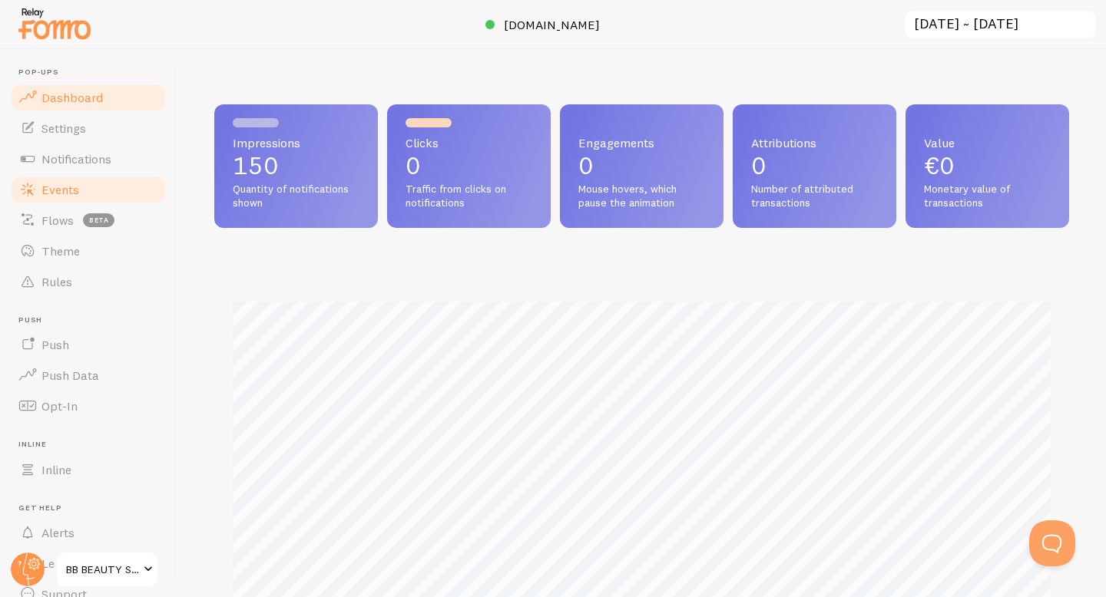
click at [127, 195] on link "Events" at bounding box center [88, 189] width 158 height 31
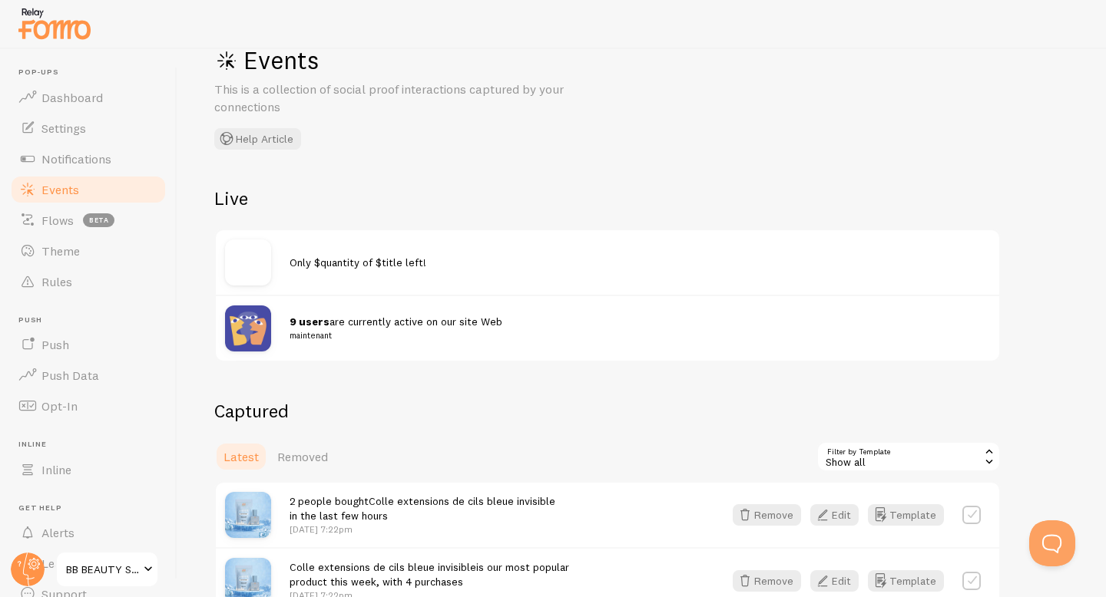
scroll to position [42, 0]
click at [382, 334] on small "maintenant" at bounding box center [631, 335] width 682 height 14
click at [263, 324] on img at bounding box center [248, 328] width 46 height 46
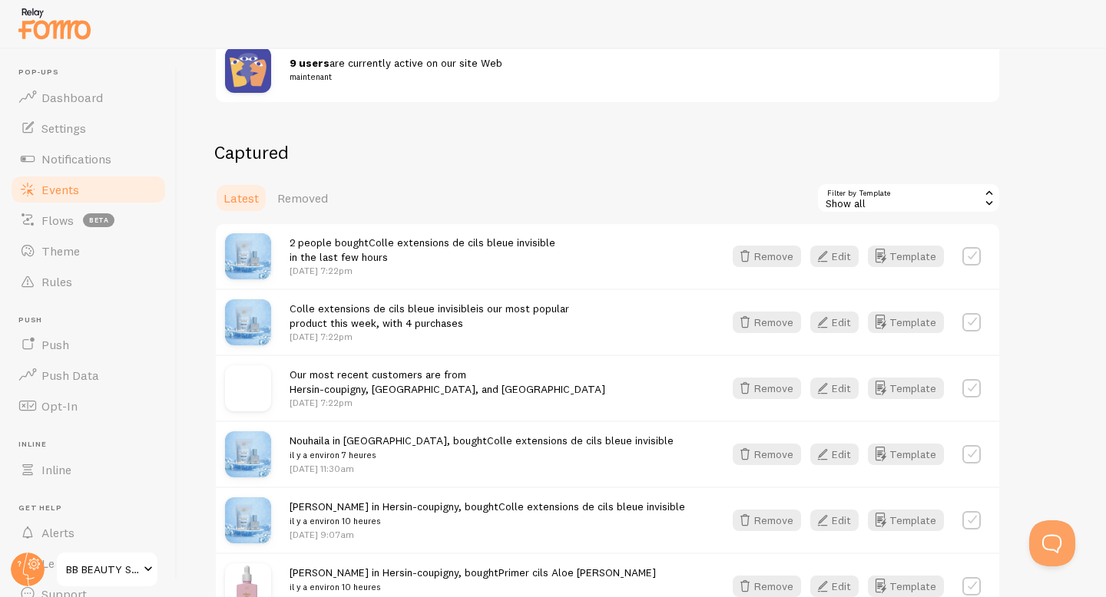
scroll to position [296, 0]
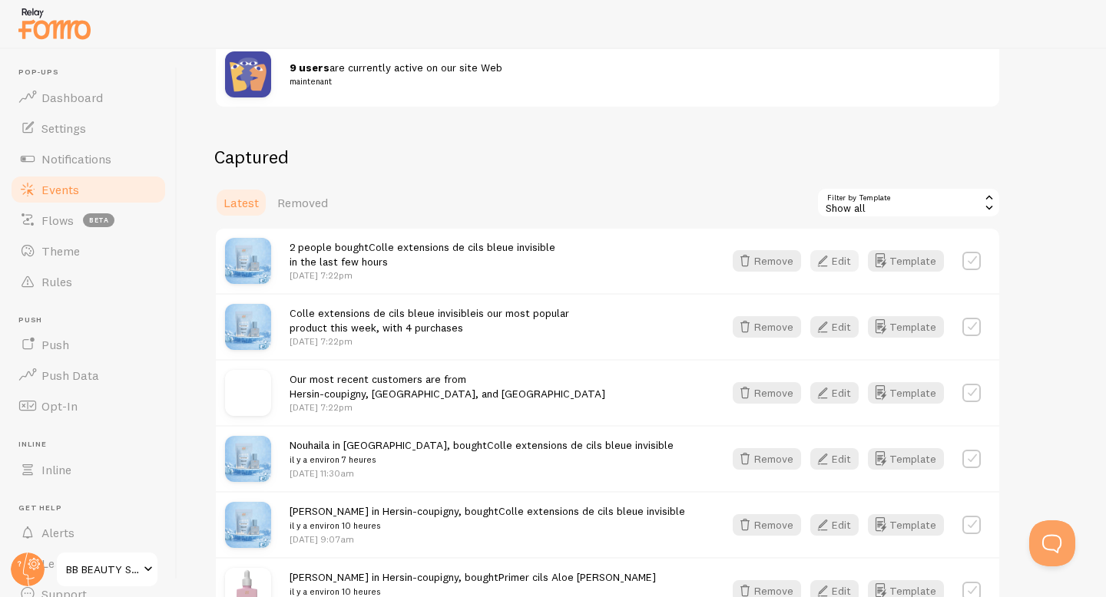
click at [856, 264] on button "Edit" at bounding box center [834, 261] width 48 height 22
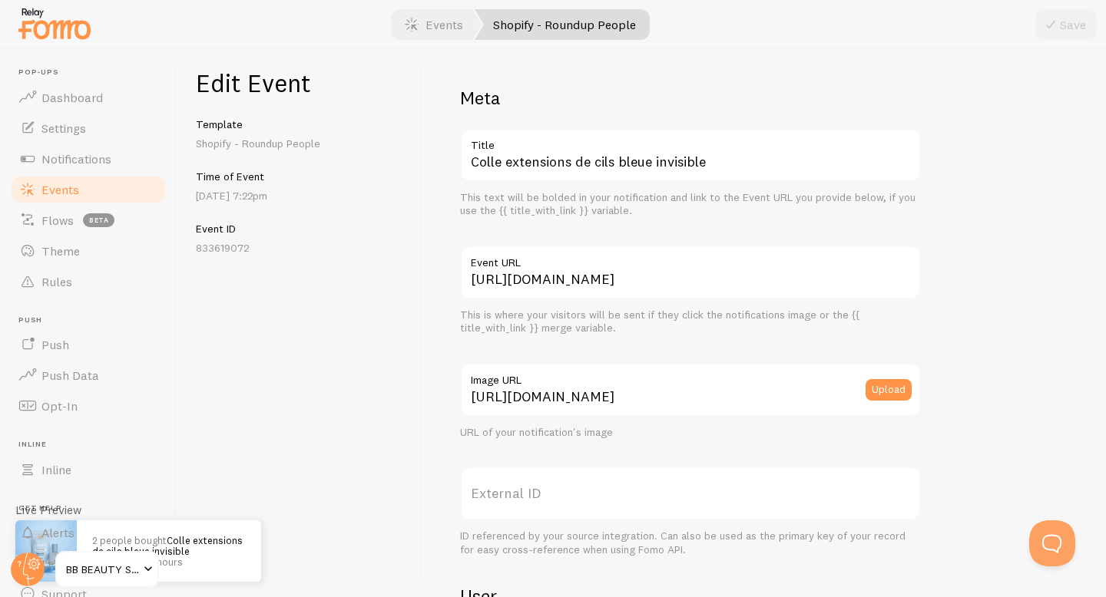
click at [626, 52] on div "Meta Colle extensions de cils bleue invisible Title This text will be bolded in…" at bounding box center [764, 323] width 683 height 548
click at [613, 22] on link "Shopify - Roundup People" at bounding box center [562, 24] width 175 height 31
click at [106, 249] on link "Theme" at bounding box center [88, 251] width 158 height 31
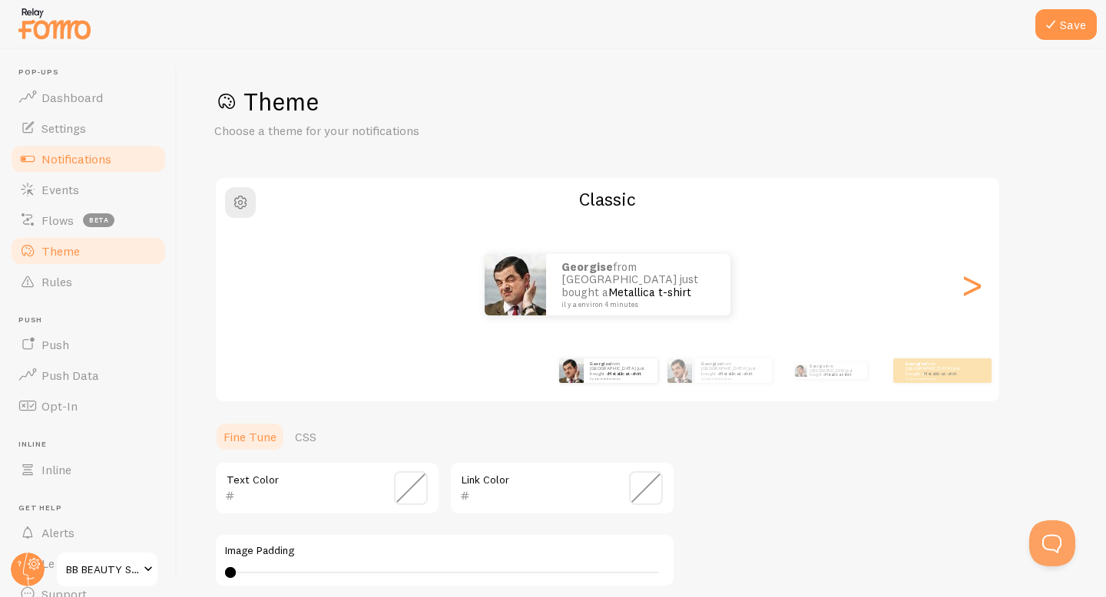
click at [133, 147] on link "Notifications" at bounding box center [88, 159] width 158 height 31
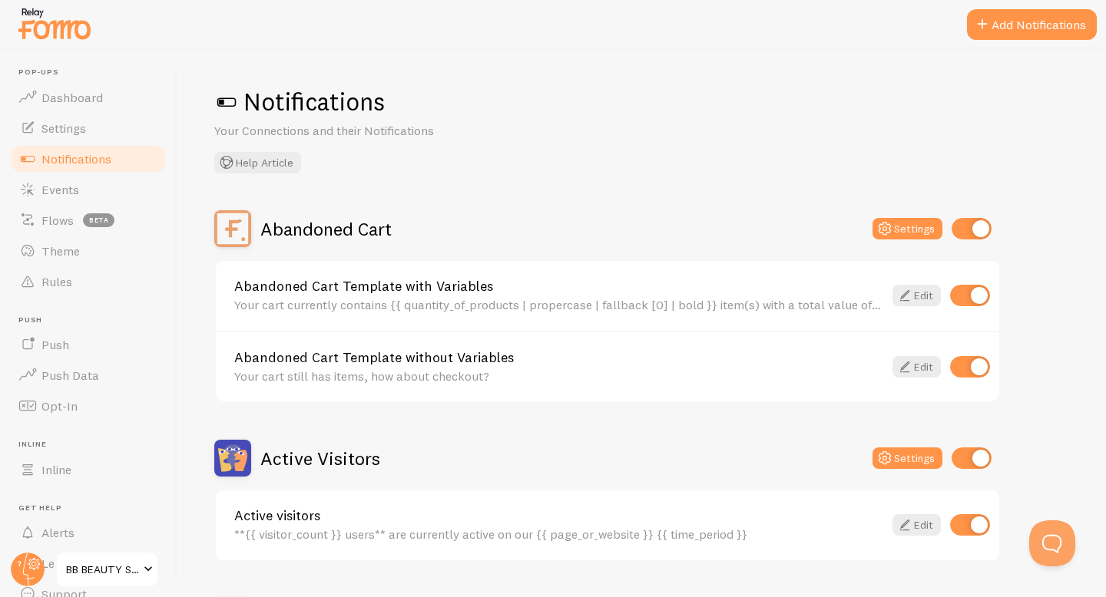
click at [973, 528] on input "checkbox" at bounding box center [970, 526] width 40 height 22
checkbox input "false"
click at [918, 369] on link "Edit" at bounding box center [916, 367] width 48 height 22
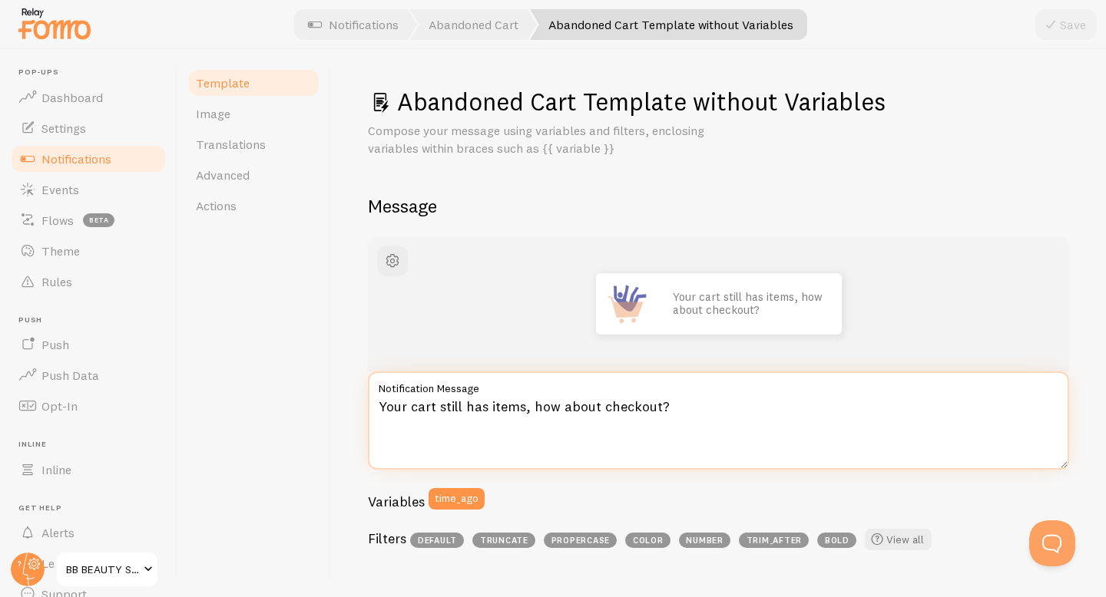
drag, startPoint x: 379, startPoint y: 406, endPoint x: 672, endPoint y: 418, distance: 293.6
click at [672, 419] on textarea "Your cart still has items, how about checkout?" at bounding box center [718, 421] width 701 height 98
paste textarea "Votre panier contient encore des articles, que diriez-vous de passer à [PERSON_…"
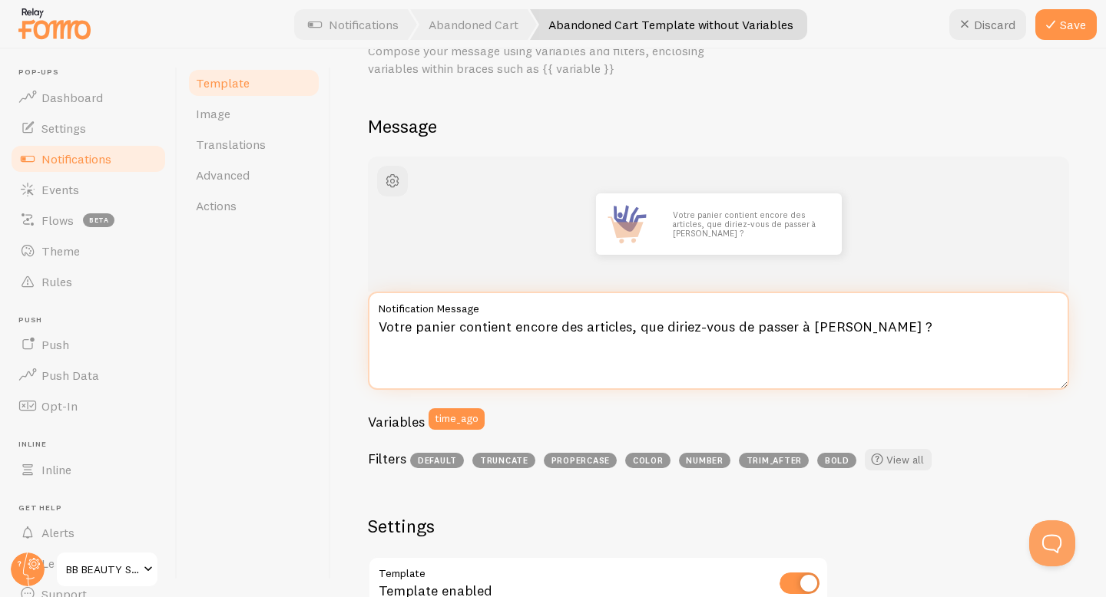
scroll to position [550, 0]
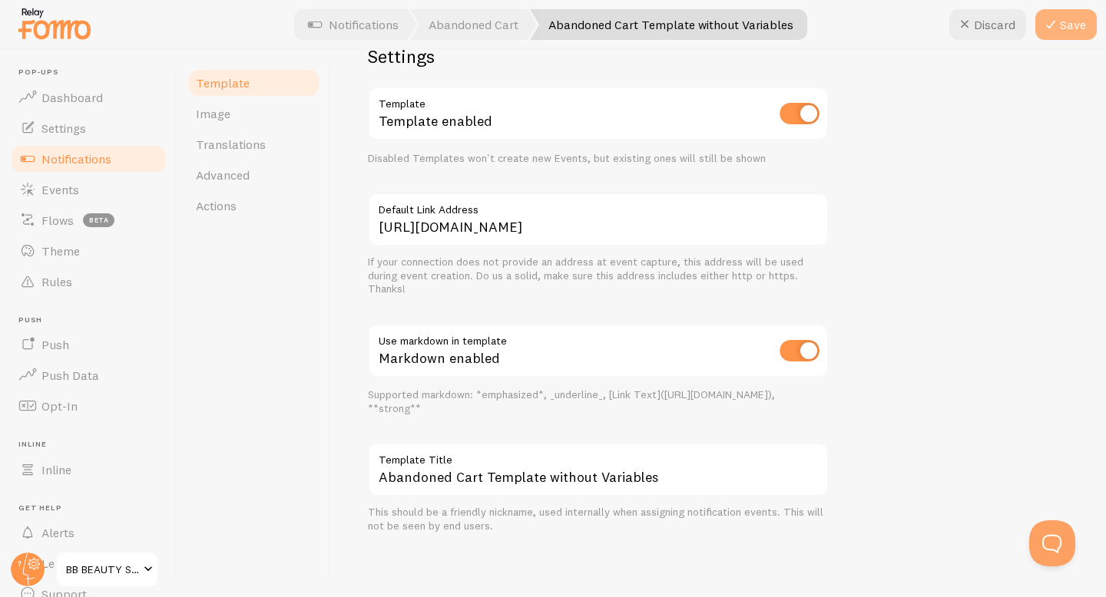
type textarea "Votre panier contient encore des articles, que diriez-vous de passer à [PERSON_…"
click at [1071, 27] on button "Save" at bounding box center [1065, 24] width 61 height 31
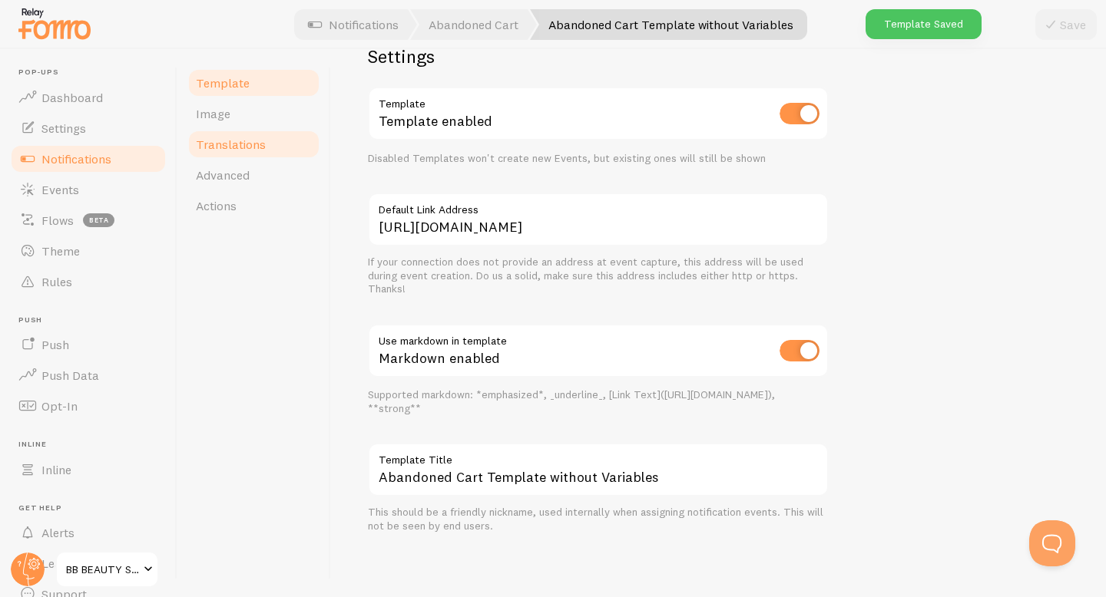
click at [245, 155] on link "Translations" at bounding box center [254, 144] width 134 height 31
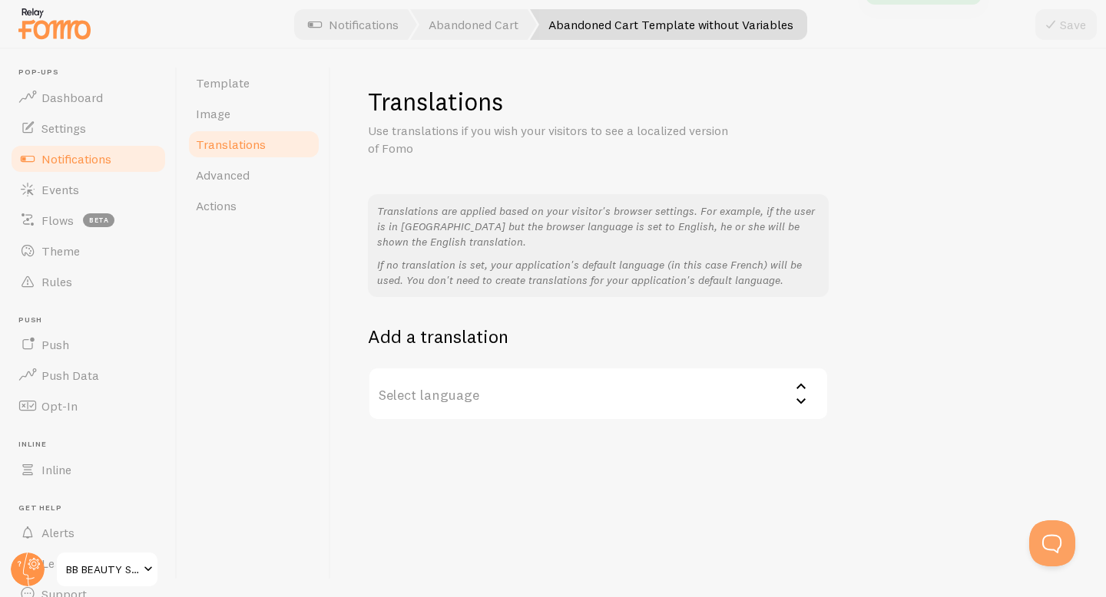
click at [498, 403] on label "Select language" at bounding box center [598, 394] width 461 height 54
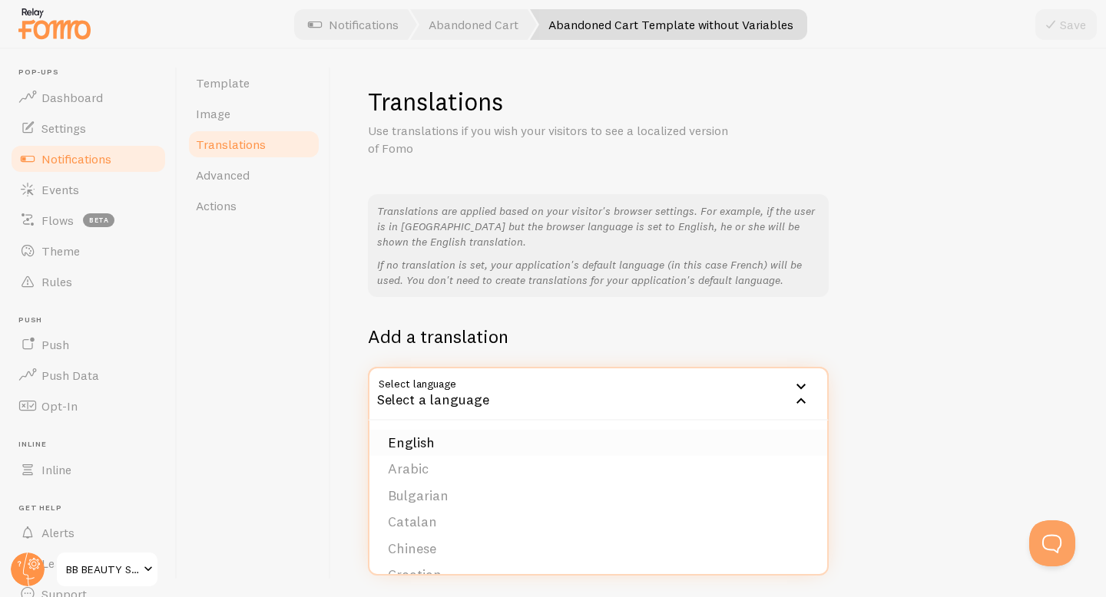
click at [488, 436] on li "English" at bounding box center [598, 443] width 458 height 27
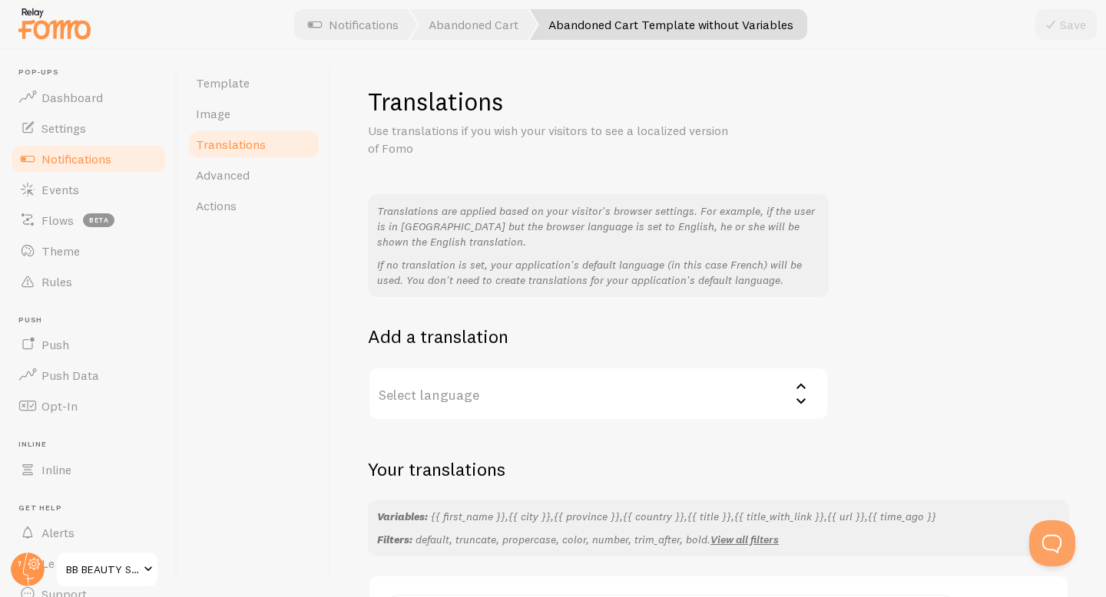
click at [491, 405] on label "Select language" at bounding box center [598, 394] width 461 height 54
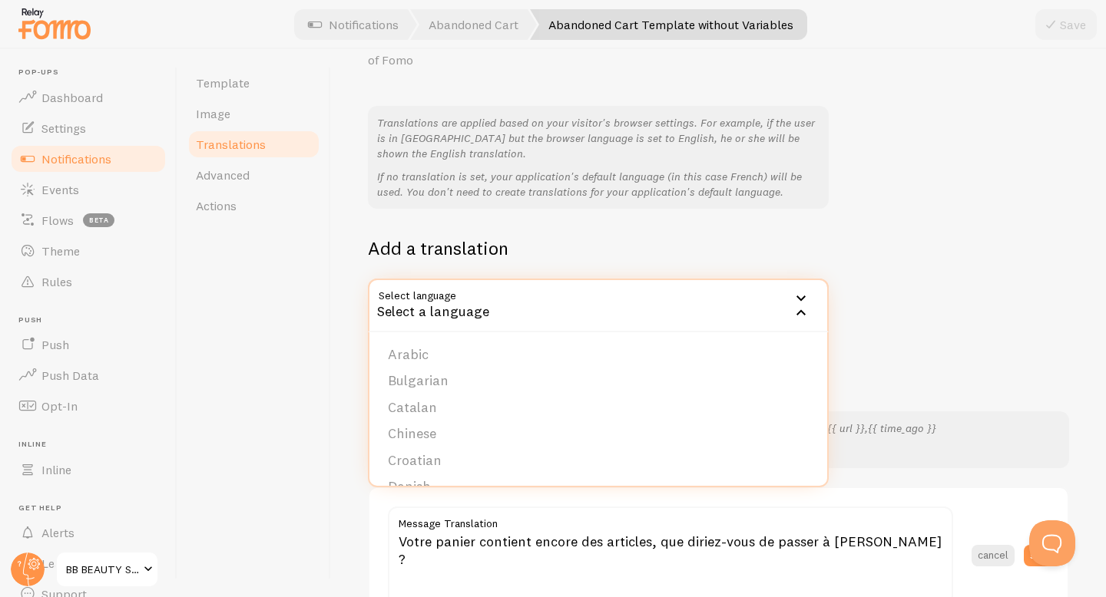
click at [857, 194] on div "Translations are applied based on your visitor's browser settings. For example,…" at bounding box center [718, 219] width 701 height 227
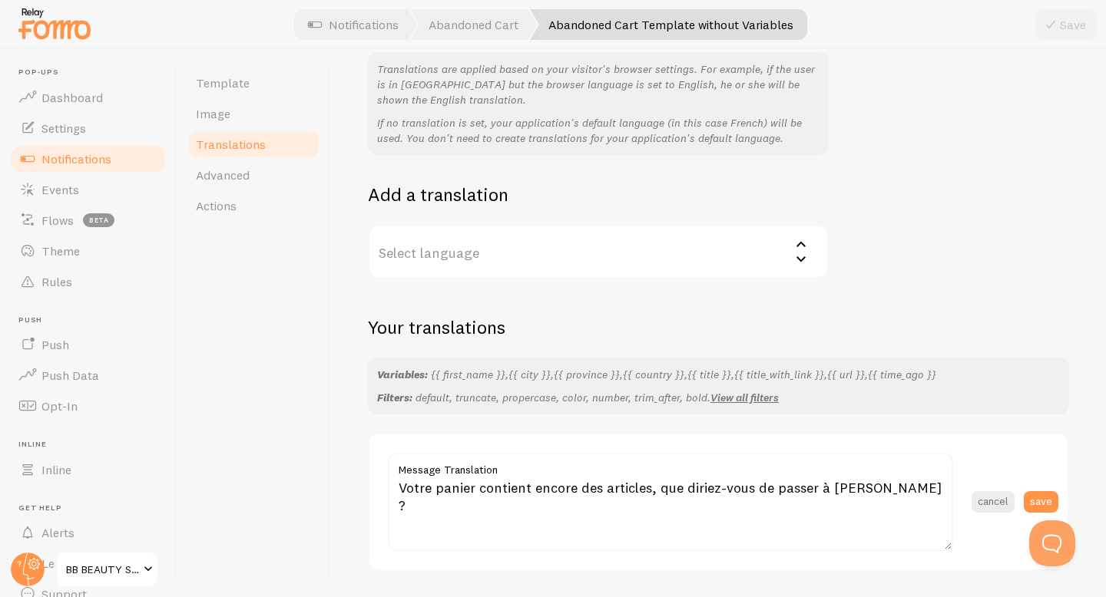
scroll to position [189, 0]
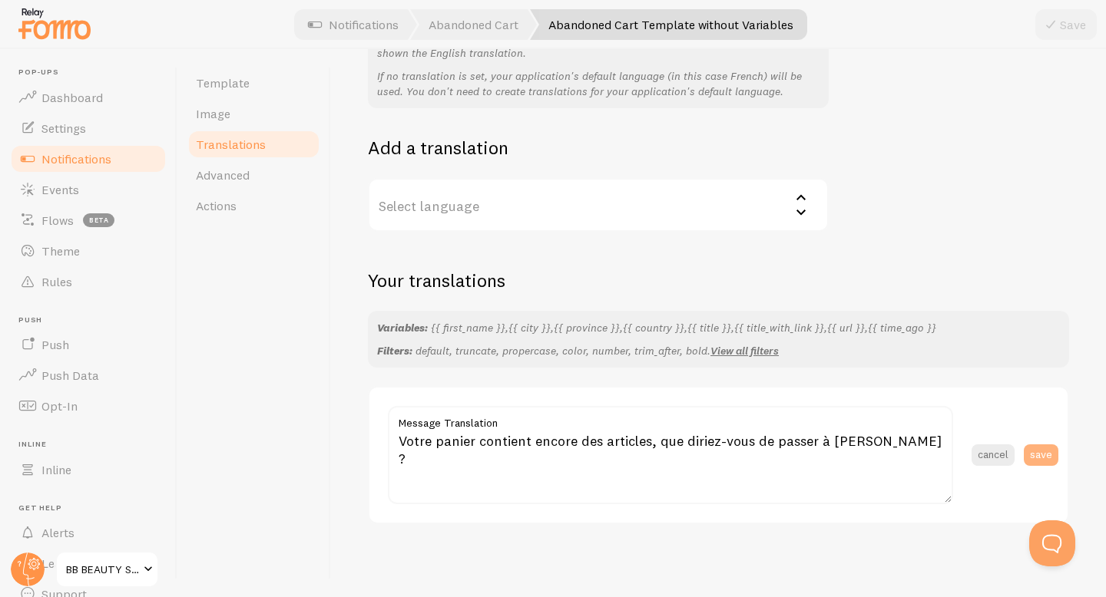
click at [1038, 452] on button "save" at bounding box center [1041, 456] width 35 height 22
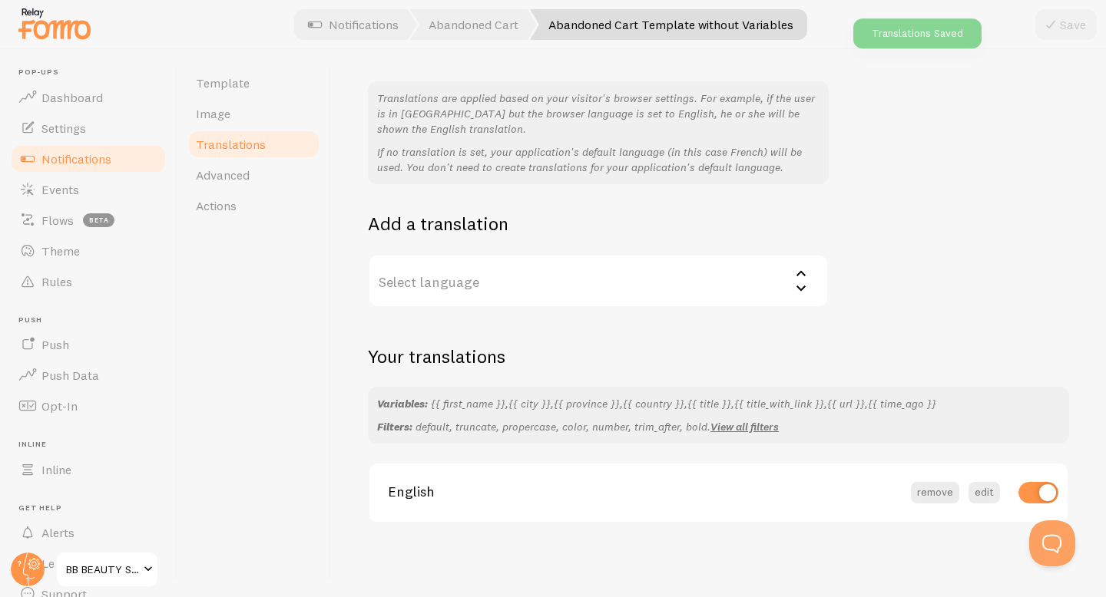
scroll to position [112, 0]
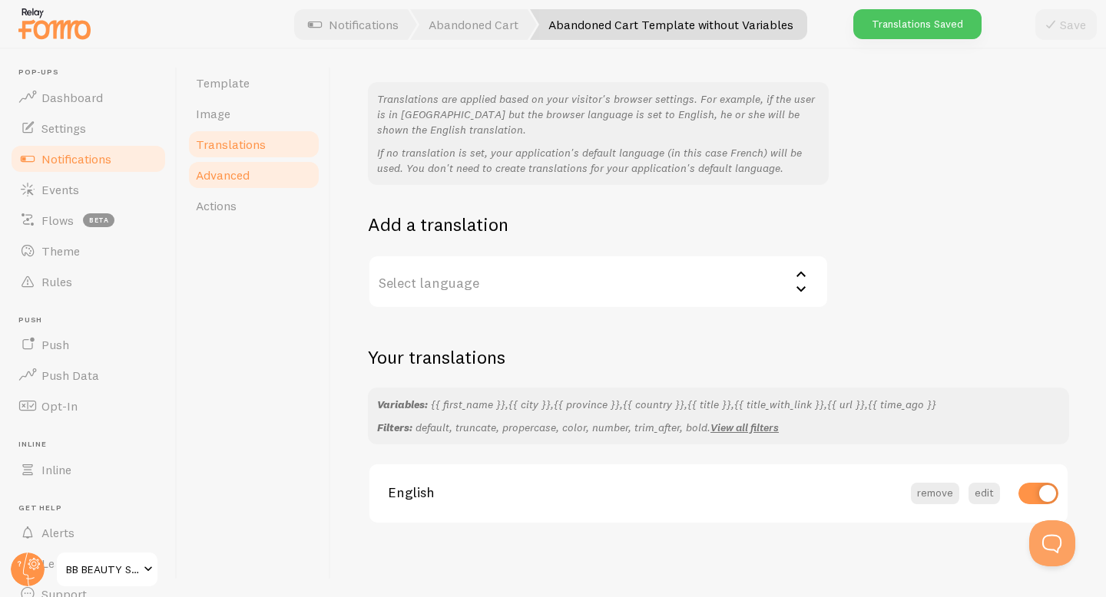
click at [248, 171] on span "Advanced" at bounding box center [223, 174] width 54 height 15
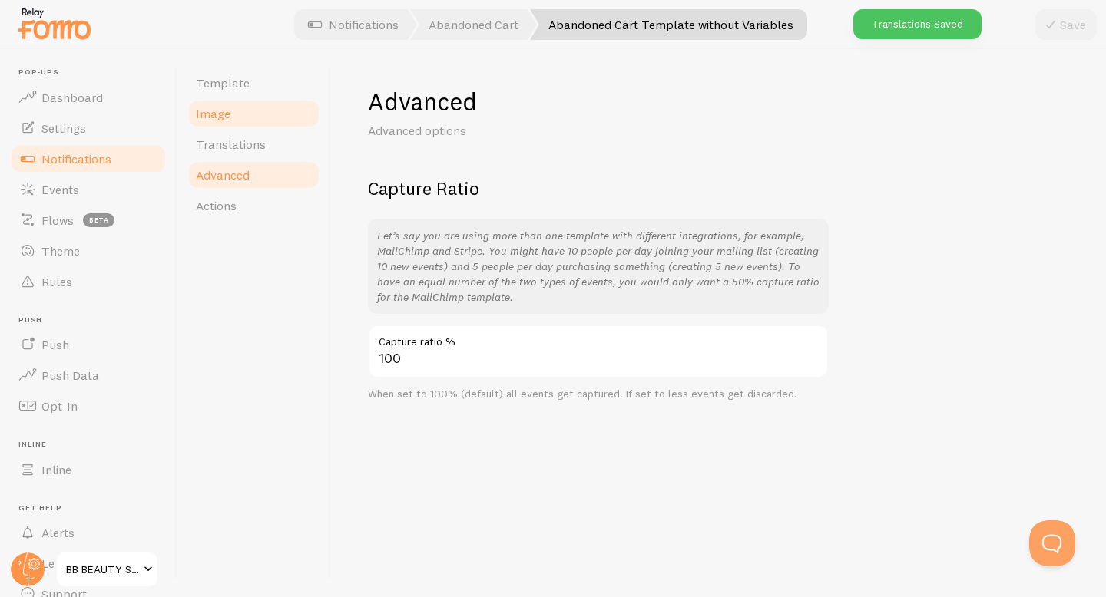
click at [248, 125] on link "Image" at bounding box center [254, 113] width 134 height 31
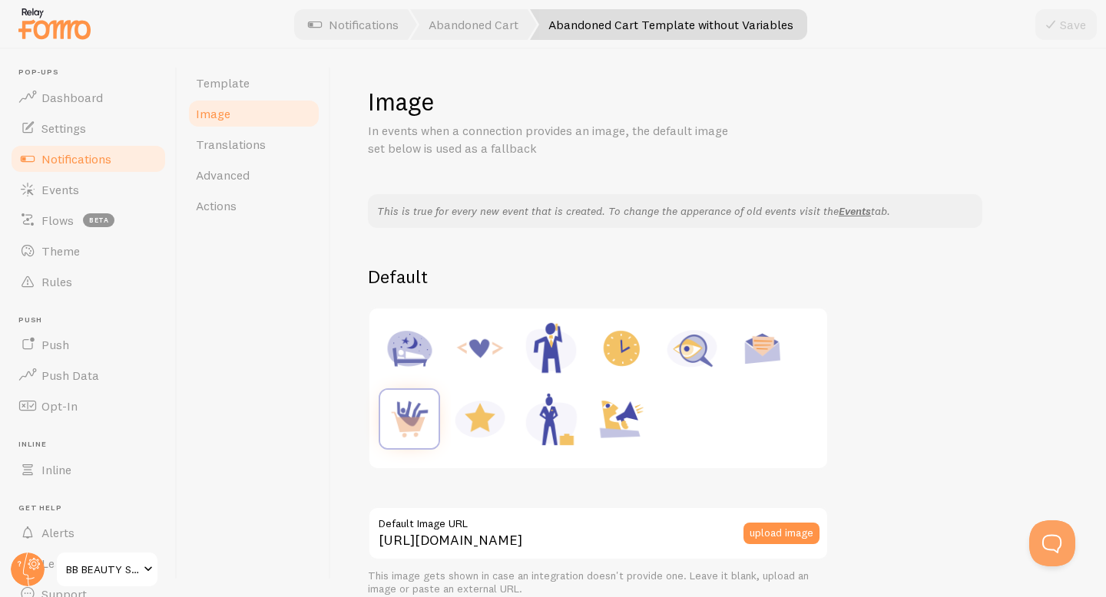
click at [660, 26] on link "Abandoned Cart Template without Variables" at bounding box center [668, 24] width 277 height 31
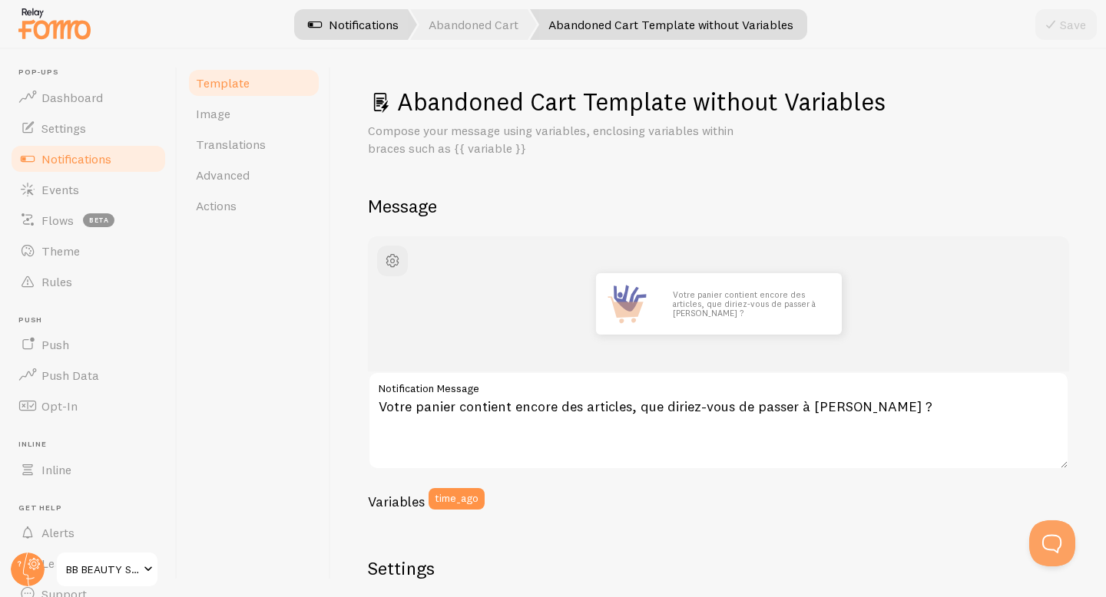
click at [363, 25] on link "Notifications" at bounding box center [353, 24] width 127 height 31
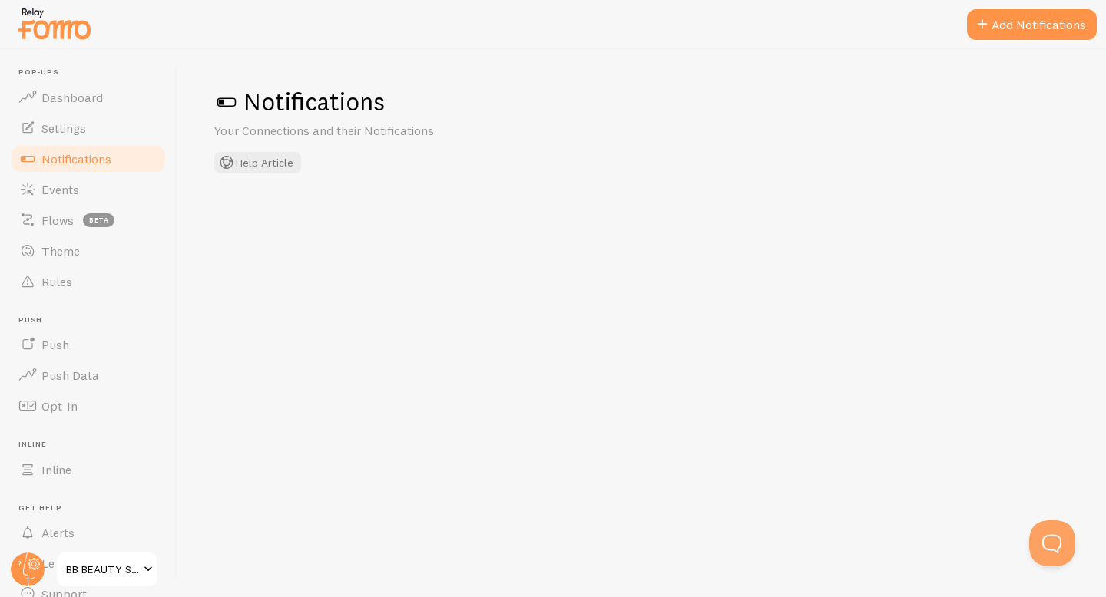
checkbox input "false"
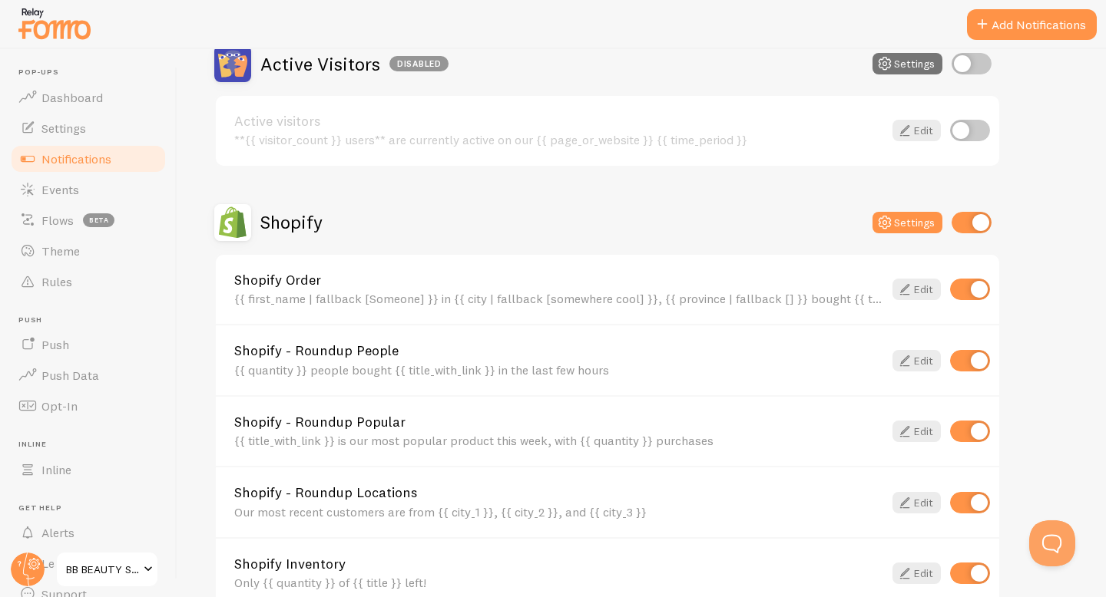
scroll to position [395, 0]
click at [922, 292] on link "Edit" at bounding box center [916, 289] width 48 height 22
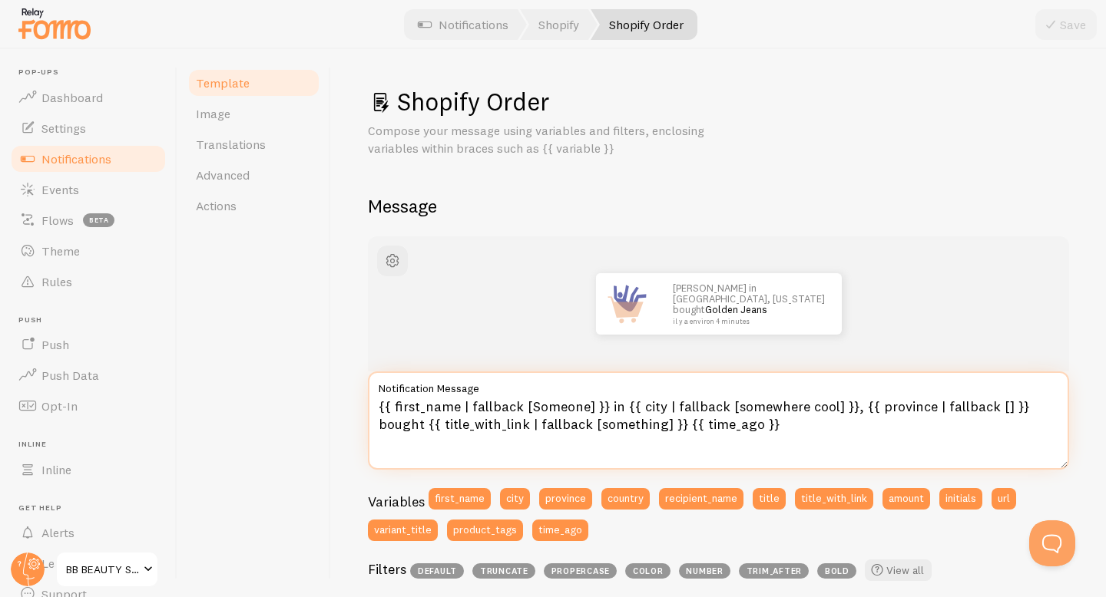
drag, startPoint x: 1013, startPoint y: 405, endPoint x: 1058, endPoint y: 403, distance: 45.3
click at [1058, 403] on textarea "{{ first_name | fallback [Someone] }} in {{ city | fallback [somewhere cool] }}…" at bounding box center [718, 421] width 701 height 98
type textarea "{{ first_name | fallback [Someone] }} in {{ city | fallback [somewhere cool] }}…"
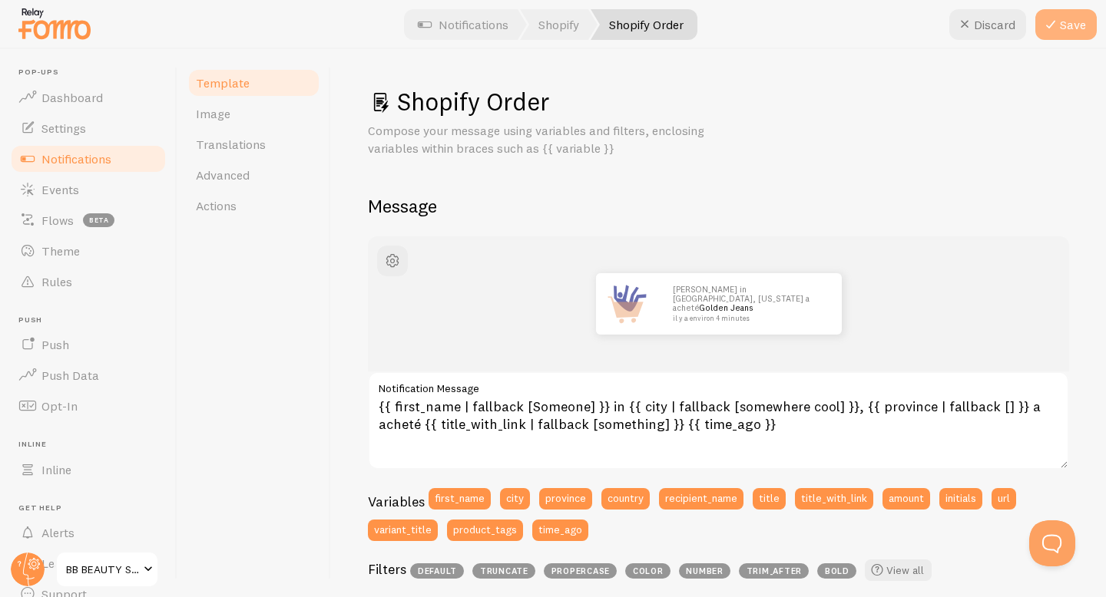
click at [1068, 25] on button "Save" at bounding box center [1065, 24] width 61 height 31
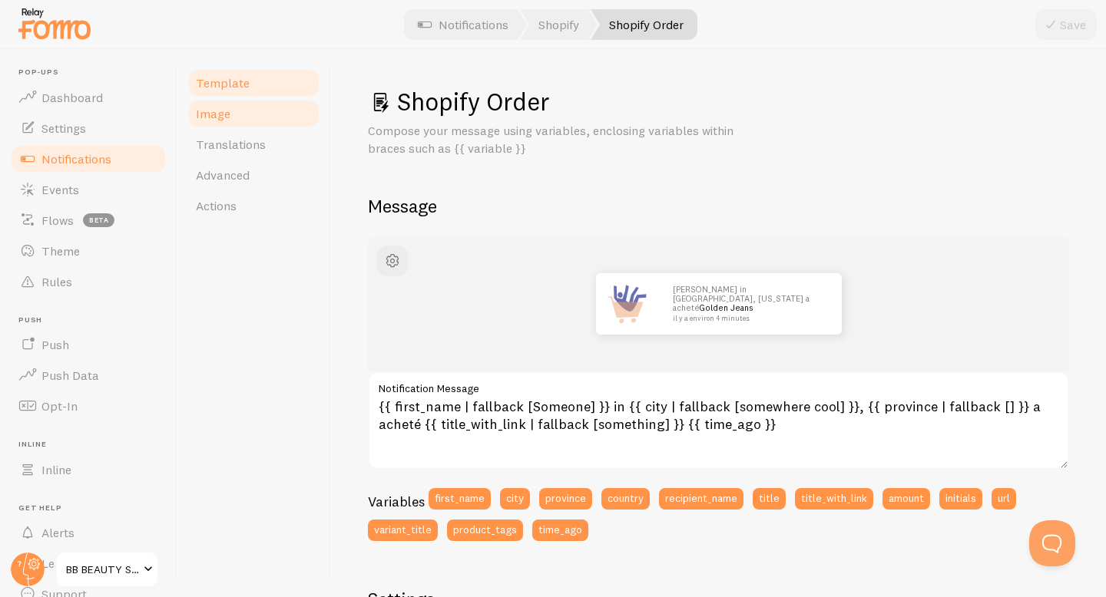
click at [298, 117] on link "Image" at bounding box center [254, 113] width 134 height 31
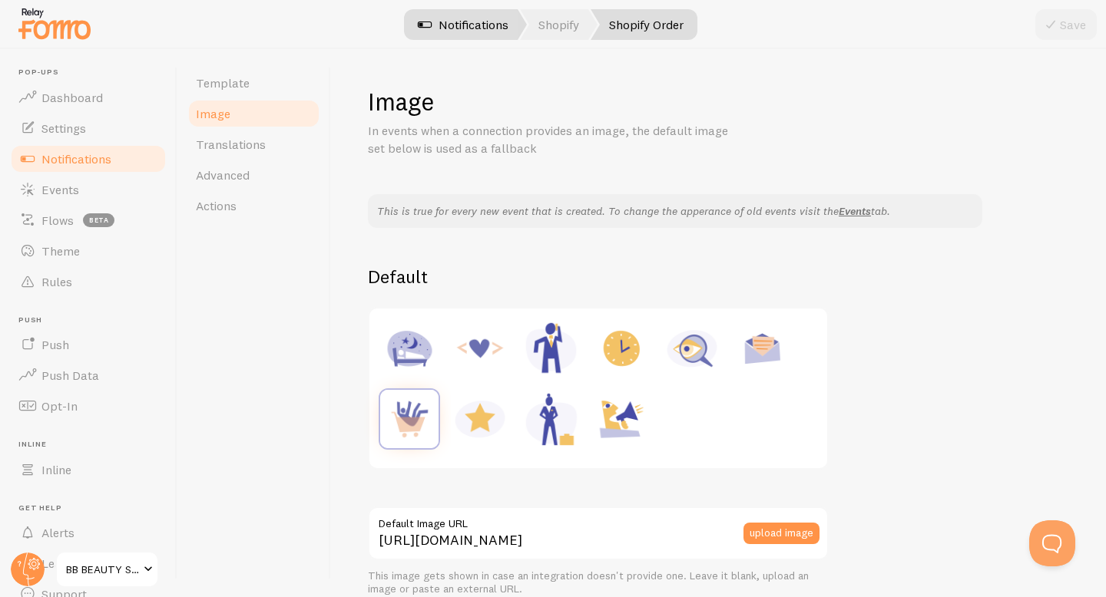
click at [454, 27] on link "Notifications" at bounding box center [462, 24] width 127 height 31
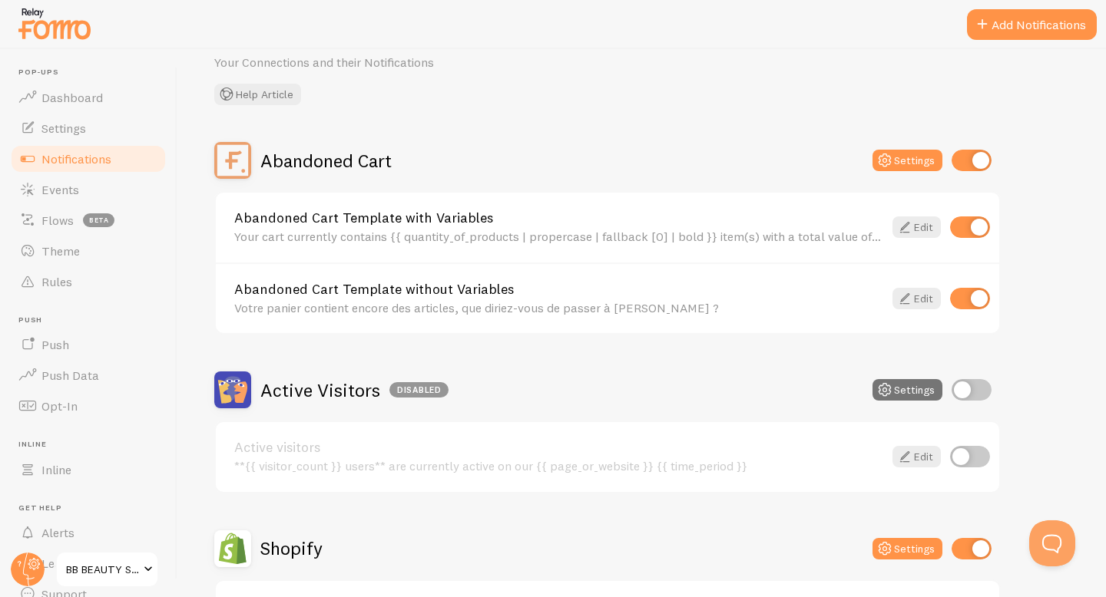
scroll to position [70, 0]
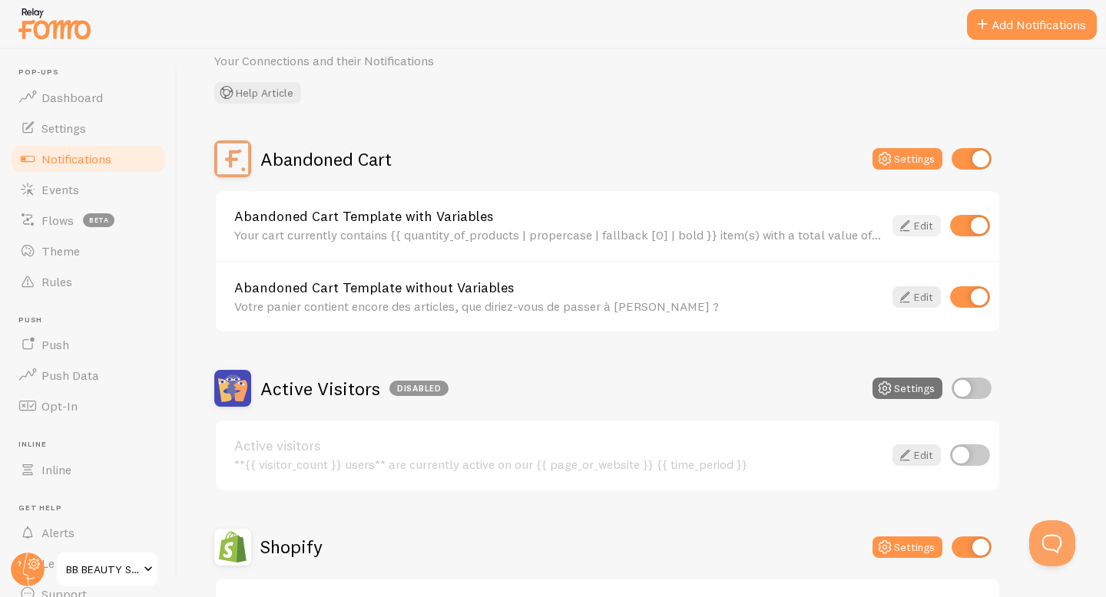
click at [915, 231] on link "Edit" at bounding box center [916, 226] width 48 height 22
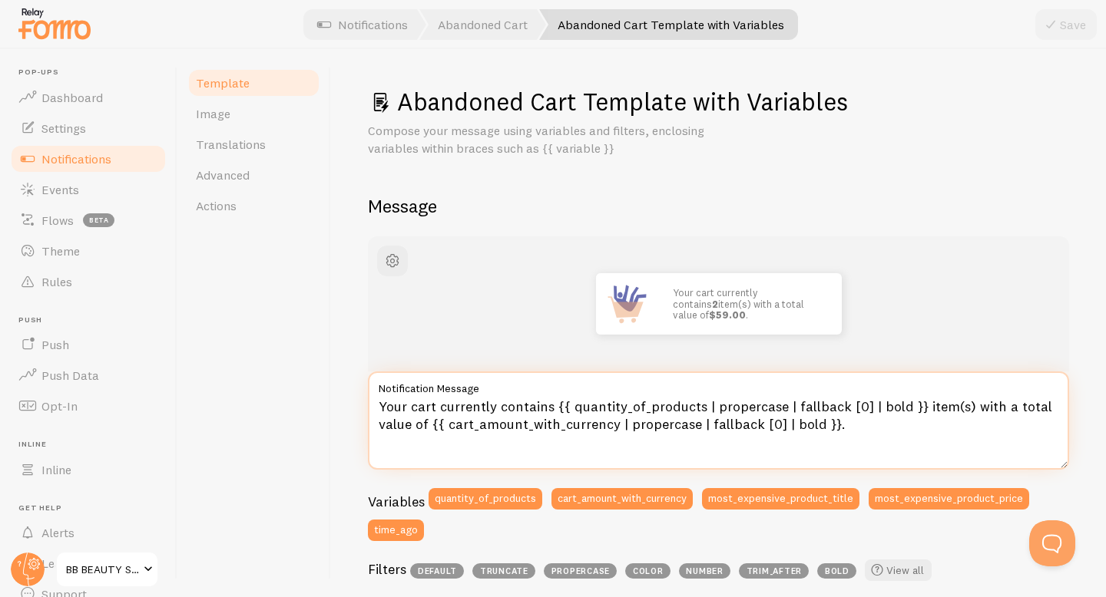
drag, startPoint x: 380, startPoint y: 406, endPoint x: 550, endPoint y: 402, distance: 169.8
click at [550, 402] on textarea "Your cart currently contains {{ quantity_of_products | propercase | fallback [0…" at bounding box center [718, 421] width 701 height 98
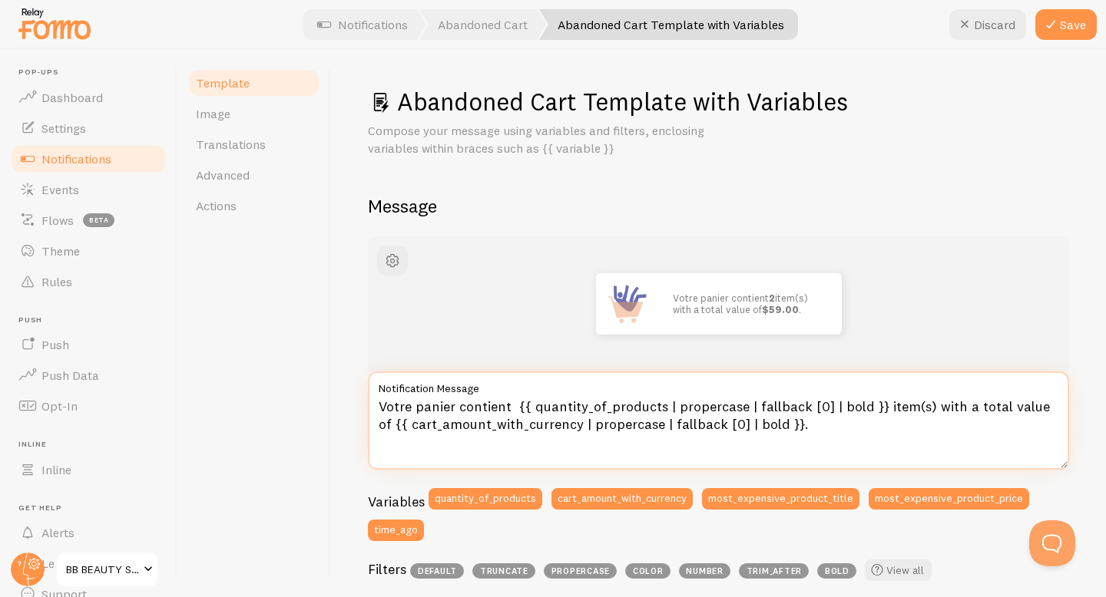
click at [922, 409] on textarea "Votre panier contient {{ quantity_of_products | propercase | fallback [0] | bol…" at bounding box center [718, 421] width 701 height 98
drag, startPoint x: 939, startPoint y: 405, endPoint x: 1042, endPoint y: 400, distance: 103.0
click at [1042, 402] on textarea "Votre panier contient {{ quantity_of_products | propercase | fallback [0] | bol…" at bounding box center [718, 421] width 701 height 98
paste textarea "avec une valeur totale"
click at [431, 422] on textarea "Votre panier contient {{ quantity_of_products | propercase | fallback [0] | bol…" at bounding box center [718, 421] width 701 height 98
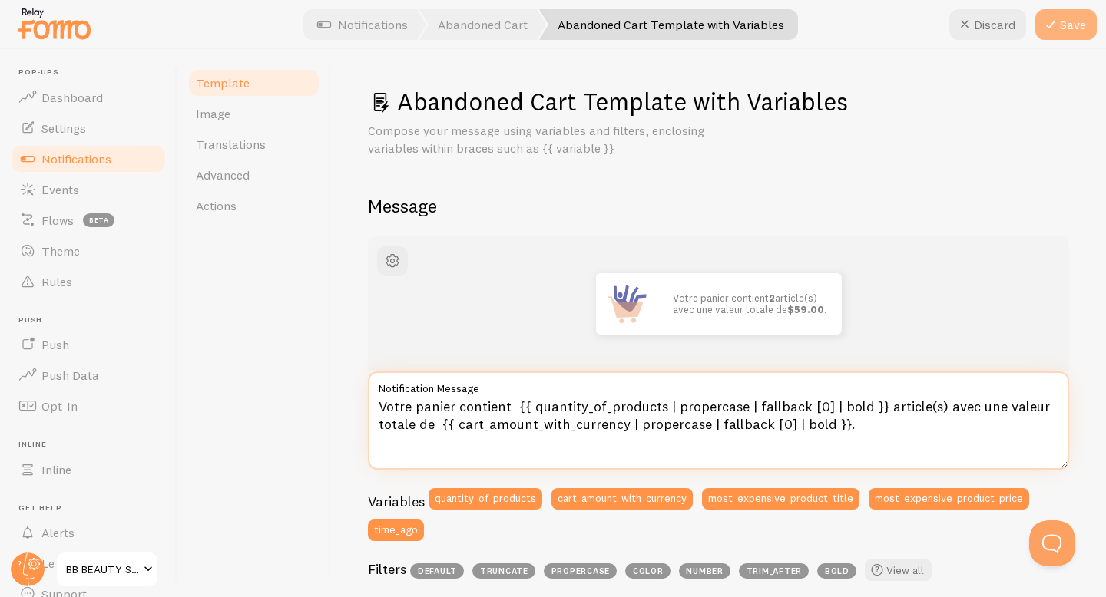
type textarea "Votre panier contient {{ quantity_of_products | propercase | fallback [0] | bol…"
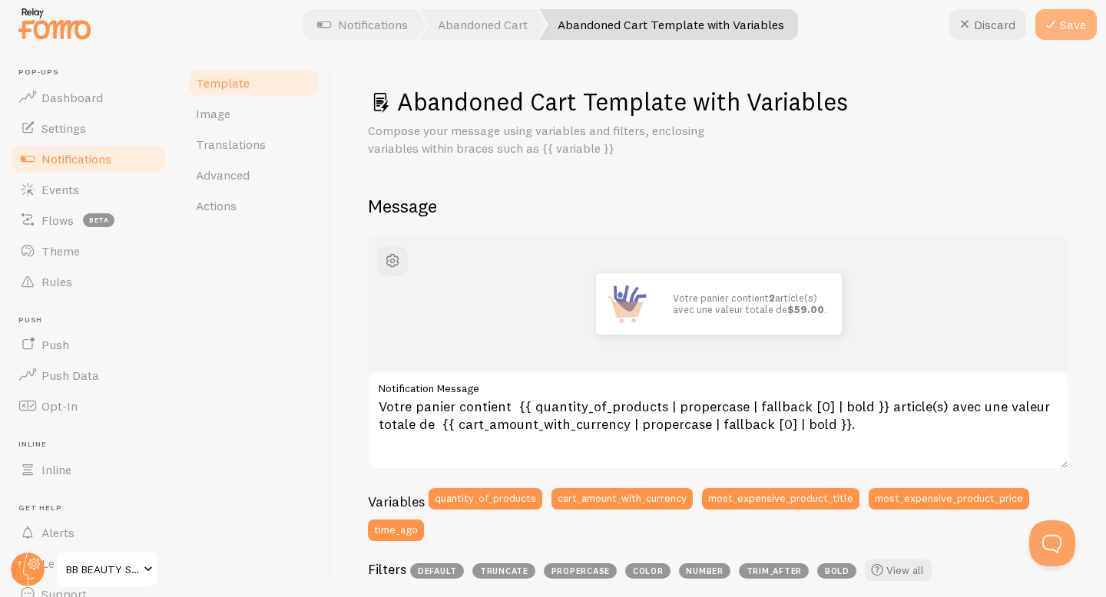
click at [1077, 16] on button "Save" at bounding box center [1065, 24] width 61 height 31
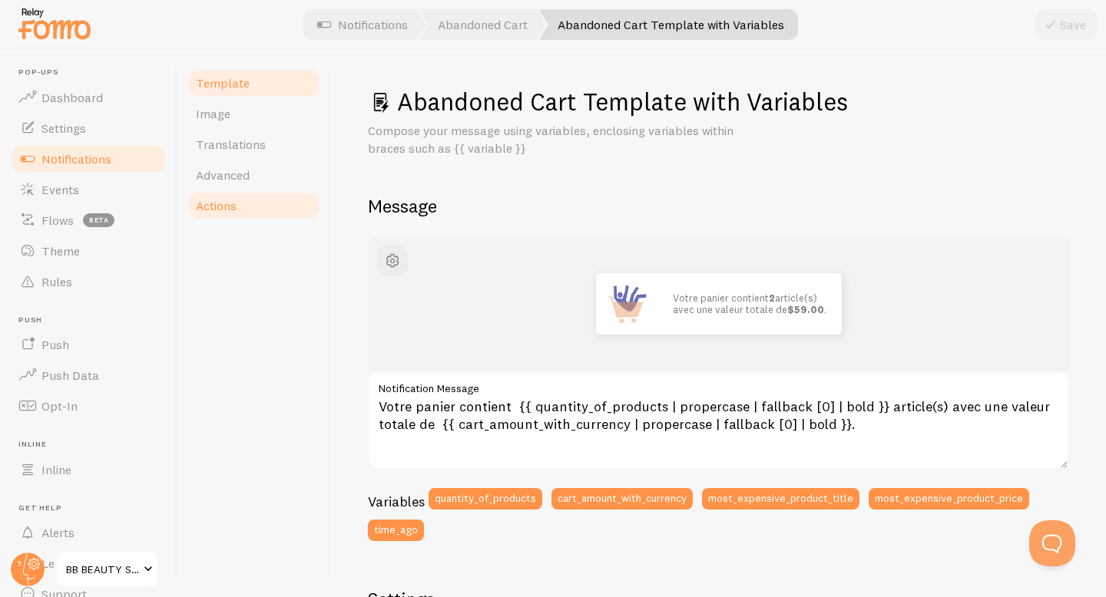
click at [235, 220] on link "Actions" at bounding box center [254, 205] width 134 height 31
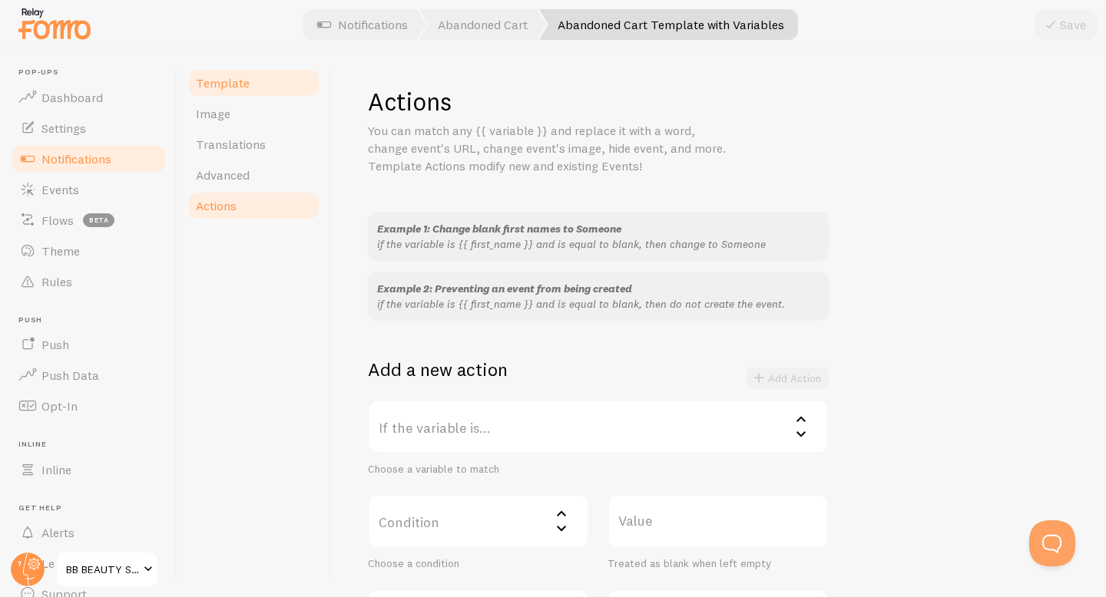
click at [264, 92] on link "Template" at bounding box center [254, 83] width 134 height 31
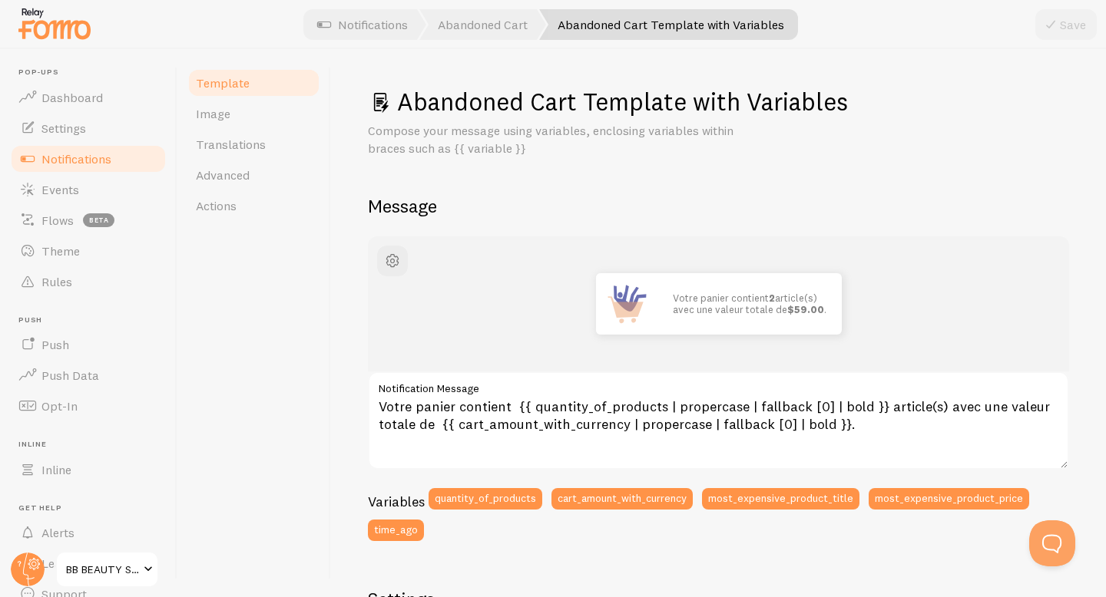
click at [279, 77] on link "Template" at bounding box center [254, 83] width 134 height 31
click at [345, 23] on link "Notifications" at bounding box center [362, 24] width 127 height 31
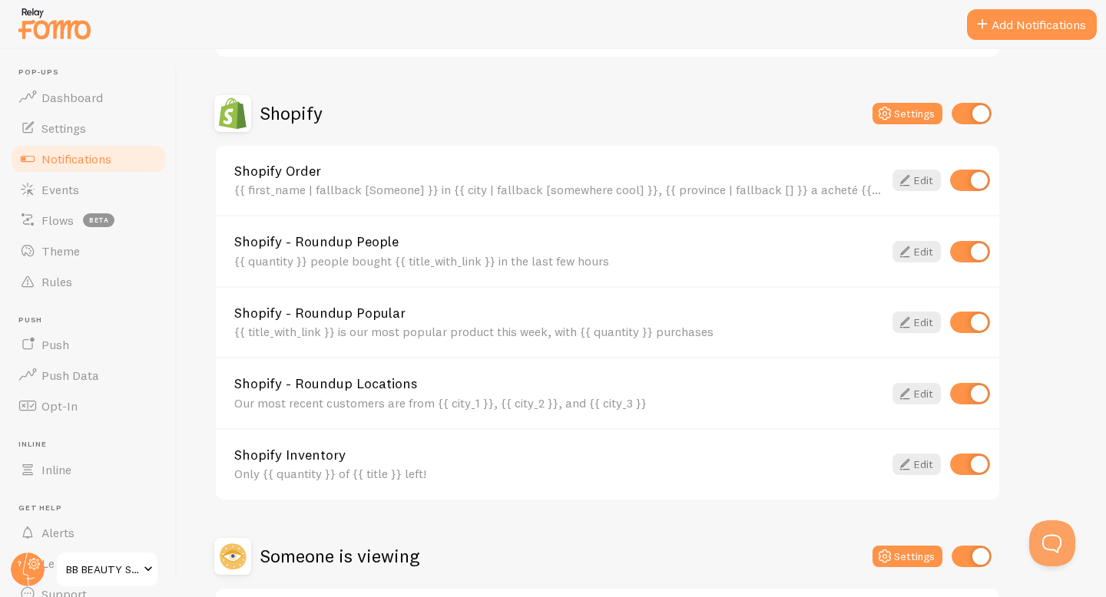
scroll to position [518, 0]
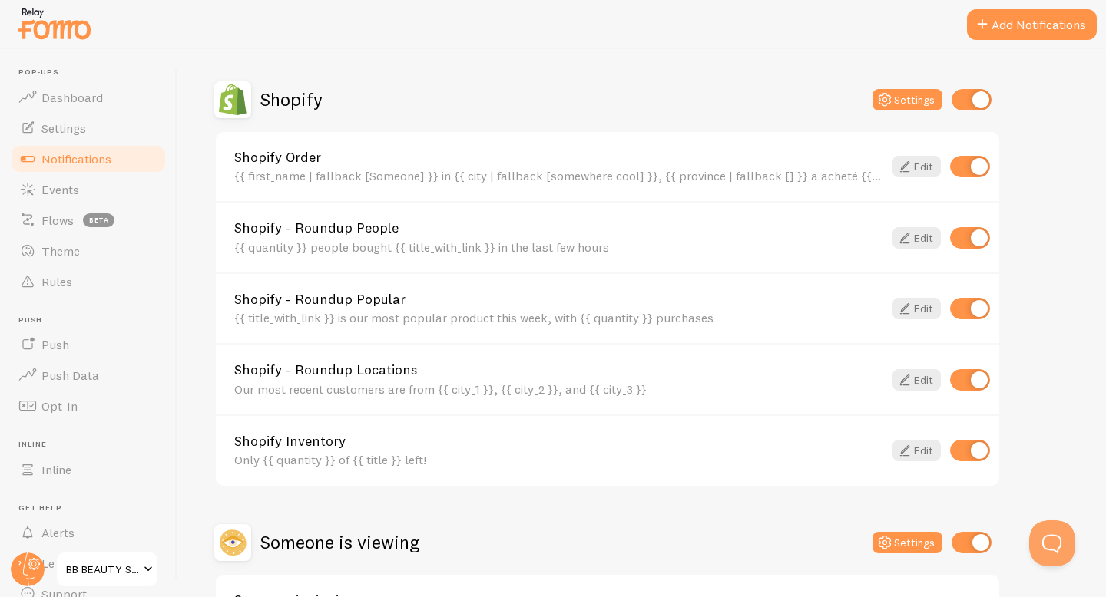
click at [972, 453] on input "checkbox" at bounding box center [970, 451] width 40 height 22
checkbox input "false"
click at [978, 305] on input "checkbox" at bounding box center [970, 309] width 40 height 22
checkbox input "false"
click at [971, 233] on input "checkbox" at bounding box center [970, 238] width 40 height 22
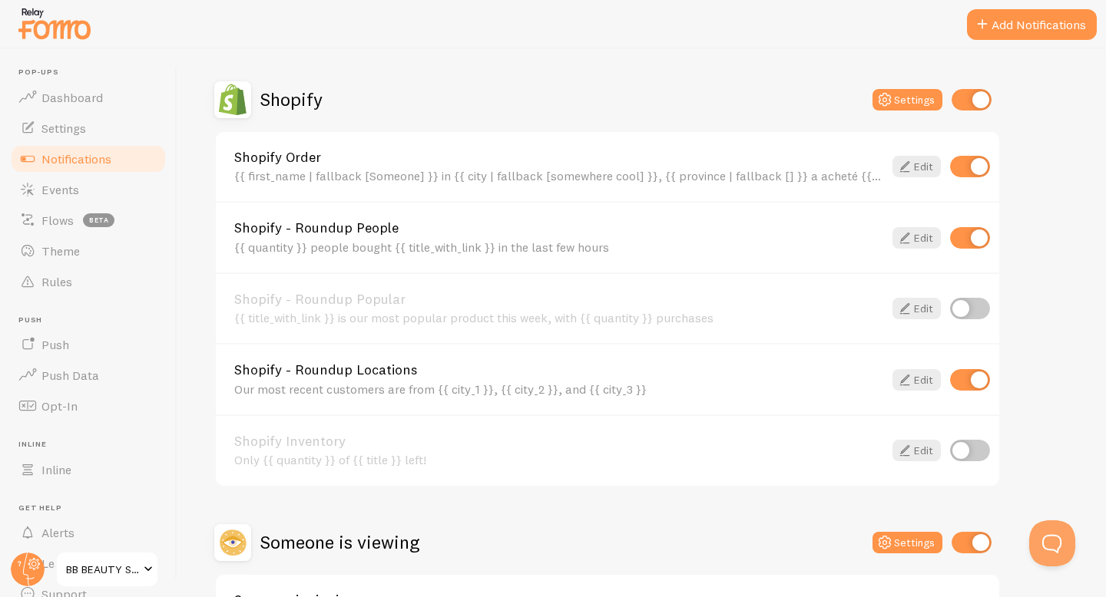
checkbox input "false"
click at [919, 385] on link "Edit" at bounding box center [916, 380] width 48 height 22
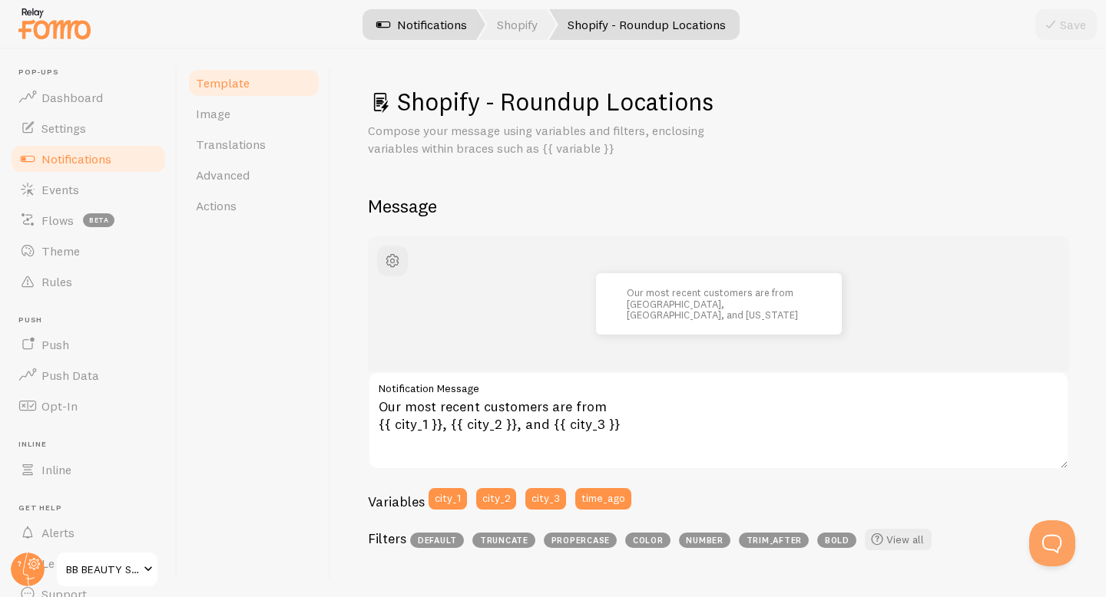
click at [440, 22] on link "Notifications" at bounding box center [421, 24] width 127 height 31
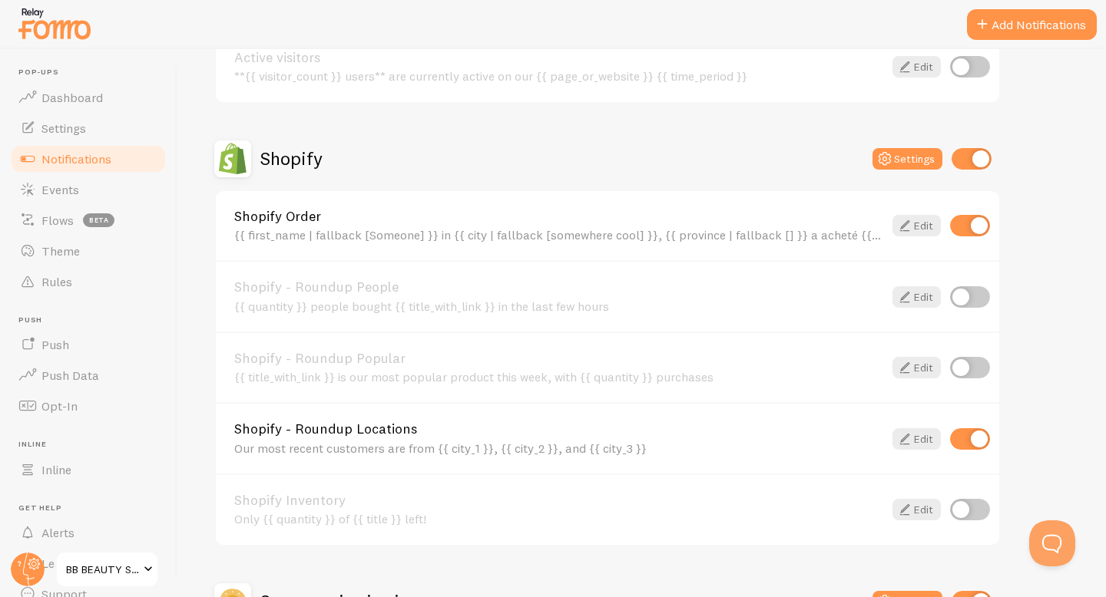
scroll to position [461, 0]
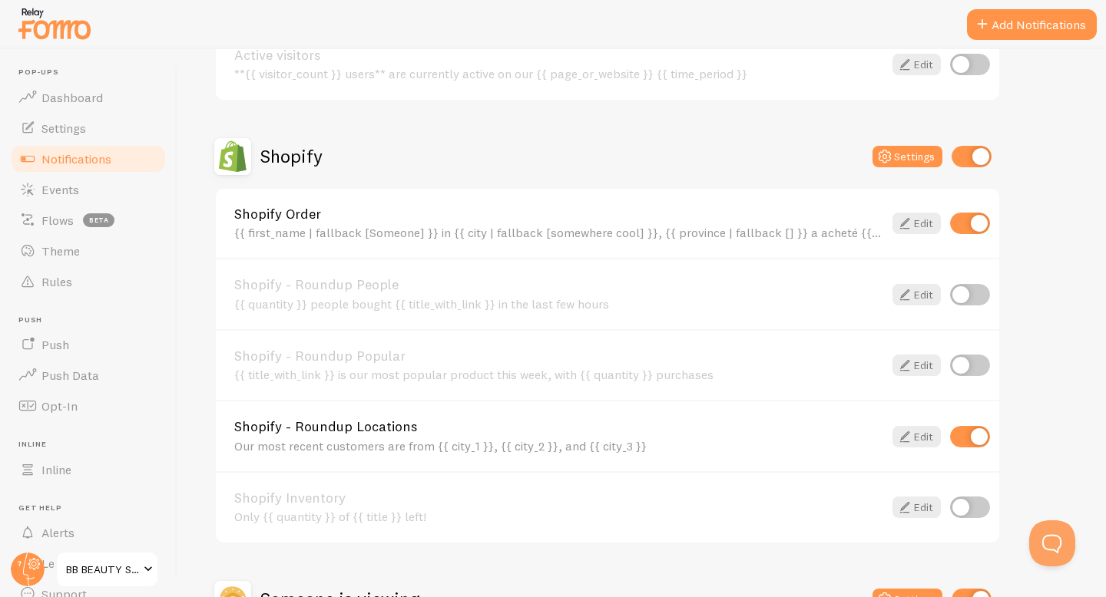
click at [975, 446] on input "checkbox" at bounding box center [970, 437] width 40 height 22
checkbox input "false"
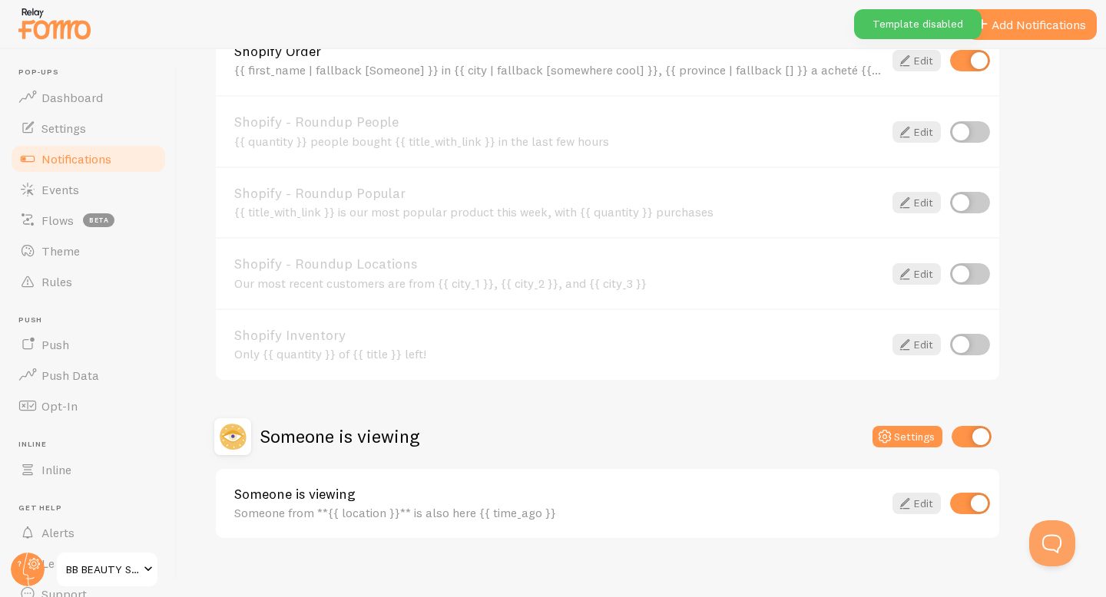
scroll to position [626, 0]
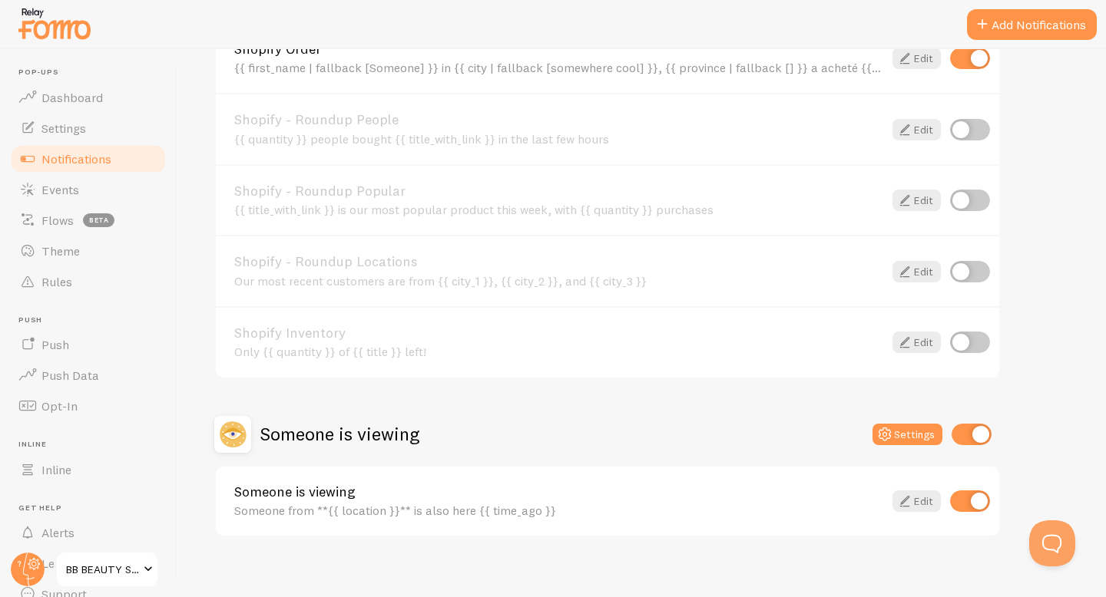
click at [969, 504] on input "checkbox" at bounding box center [970, 502] width 40 height 22
checkbox input "false"
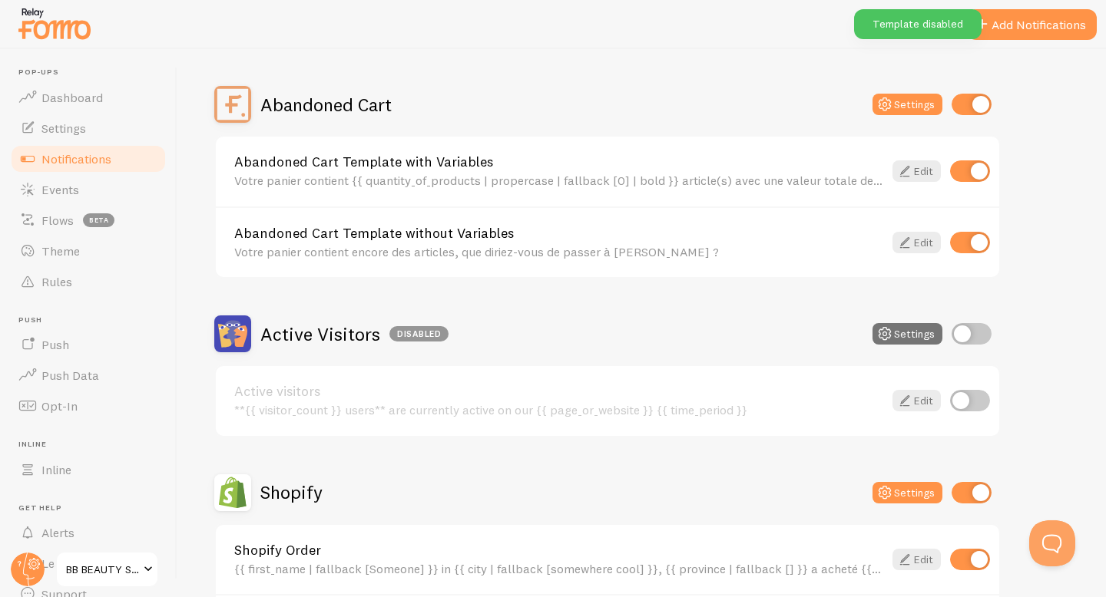
scroll to position [0, 0]
